Goal: Information Seeking & Learning: Check status

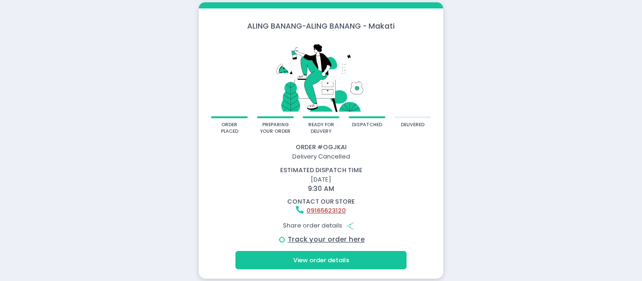
click at [405, 119] on div "delivered" at bounding box center [412, 128] width 37 height 22
click at [338, 257] on button "View order details" at bounding box center [320, 260] width 171 height 18
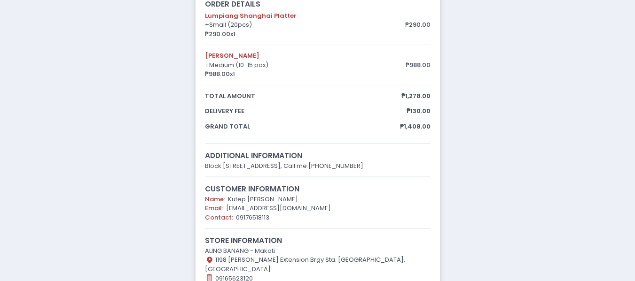
scroll to position [242, 0]
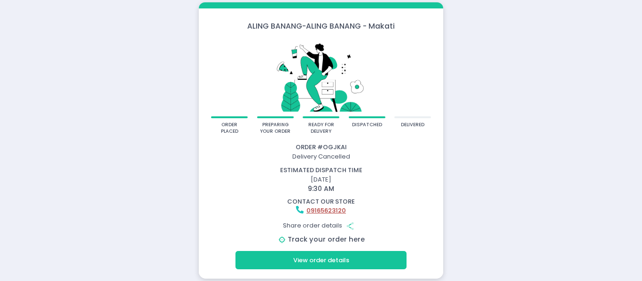
click at [327, 243] on link "Track your order here" at bounding box center [326, 239] width 77 height 9
click at [447, 167] on div "estimated dispatch time October 3, 2025 9:30 AM" at bounding box center [321, 180] width 253 height 28
click at [364, 258] on button "View order details" at bounding box center [320, 260] width 171 height 18
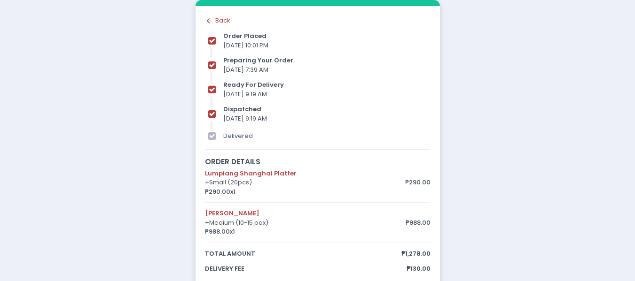
click at [224, 21] on div "Back to home Created with Sketch. Back" at bounding box center [318, 20] width 226 height 9
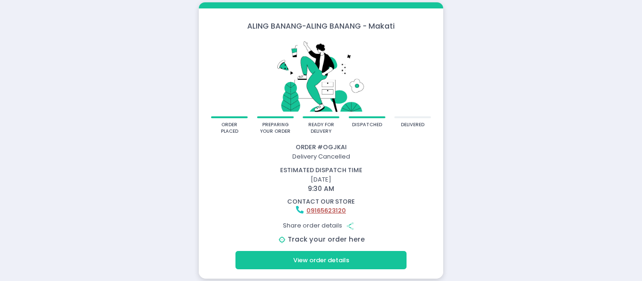
click at [345, 241] on link "Track your order here" at bounding box center [326, 239] width 77 height 9
click at [407, 120] on div "delivered" at bounding box center [412, 128] width 37 height 22
click at [407, 118] on div "delivered" at bounding box center [412, 128] width 37 height 22
click at [407, 118] on div at bounding box center [412, 118] width 37 height 2
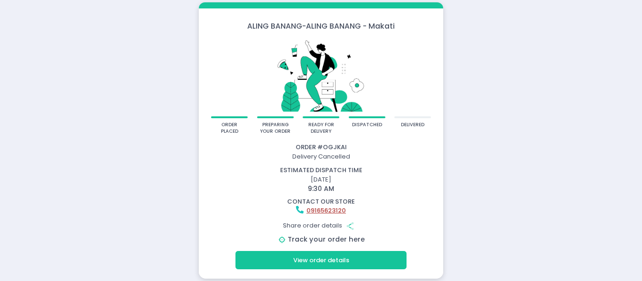
click at [329, 243] on link "Track your order here" at bounding box center [326, 239] width 77 height 9
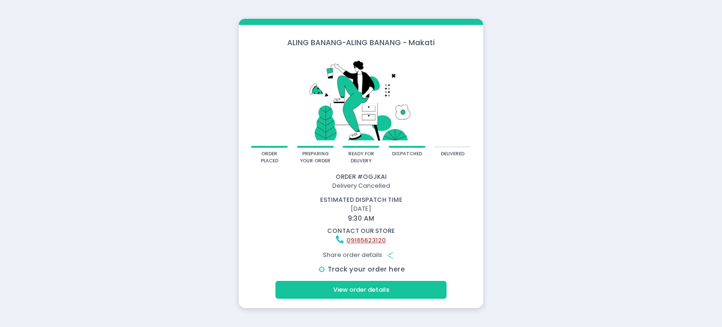
click at [383, 268] on link "Track your order here" at bounding box center [366, 268] width 77 height 9
click at [407, 281] on button "View order details" at bounding box center [360, 290] width 171 height 18
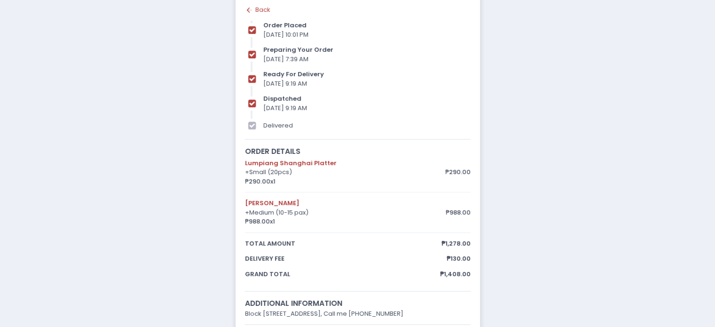
scroll to position [195, 0]
